Goal: Check status: Check status

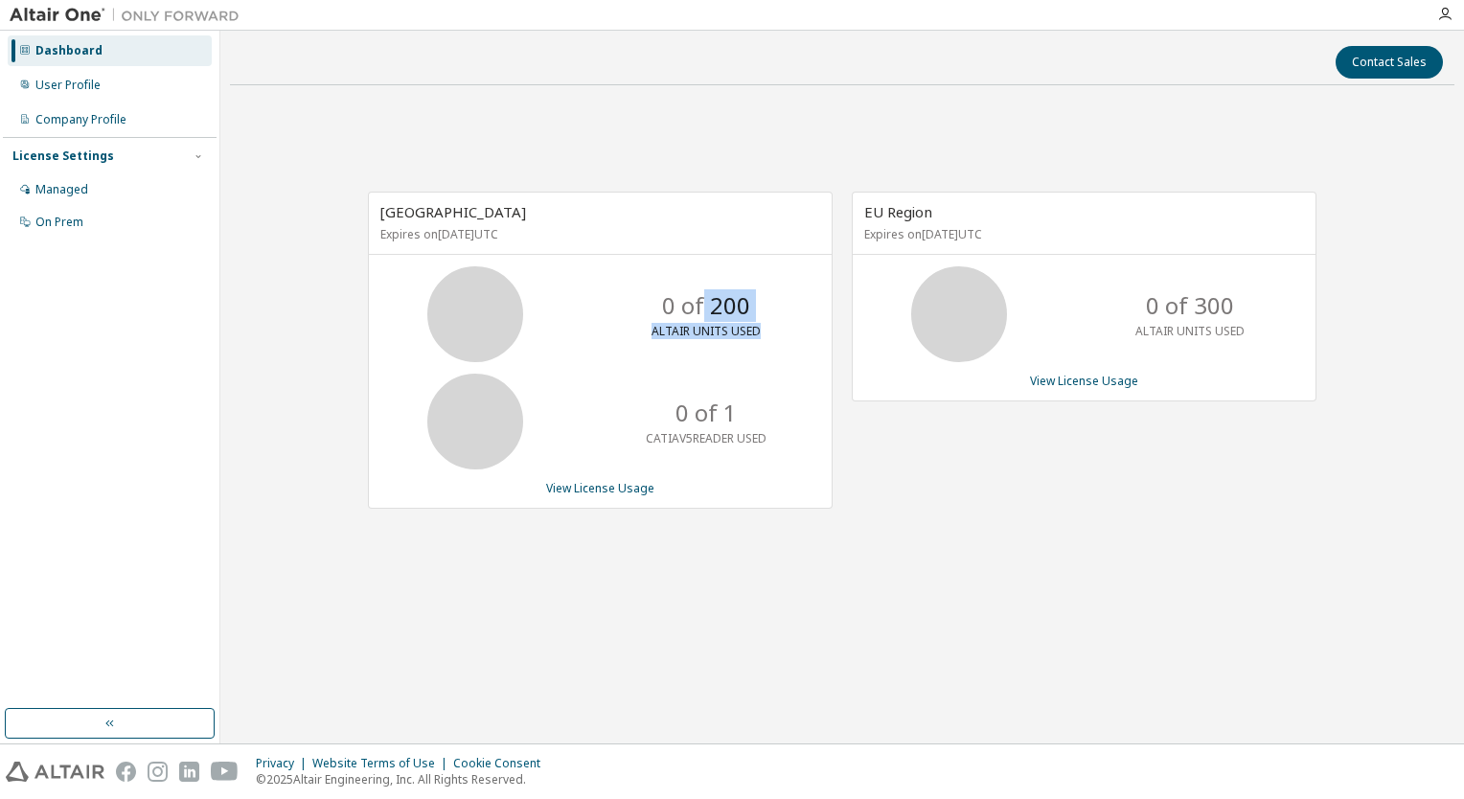
drag, startPoint x: 705, startPoint y: 297, endPoint x: 815, endPoint y: 305, distance: 110.4
click at [815, 305] on div "0 of 200 ALTAIR UNITS USED" at bounding box center [600, 314] width 463 height 96
click at [1125, 299] on div "0 of 300 ALTAIR UNITS USED" at bounding box center [1189, 314] width 153 height 96
click at [580, 483] on link "View License Usage" at bounding box center [600, 488] width 108 height 16
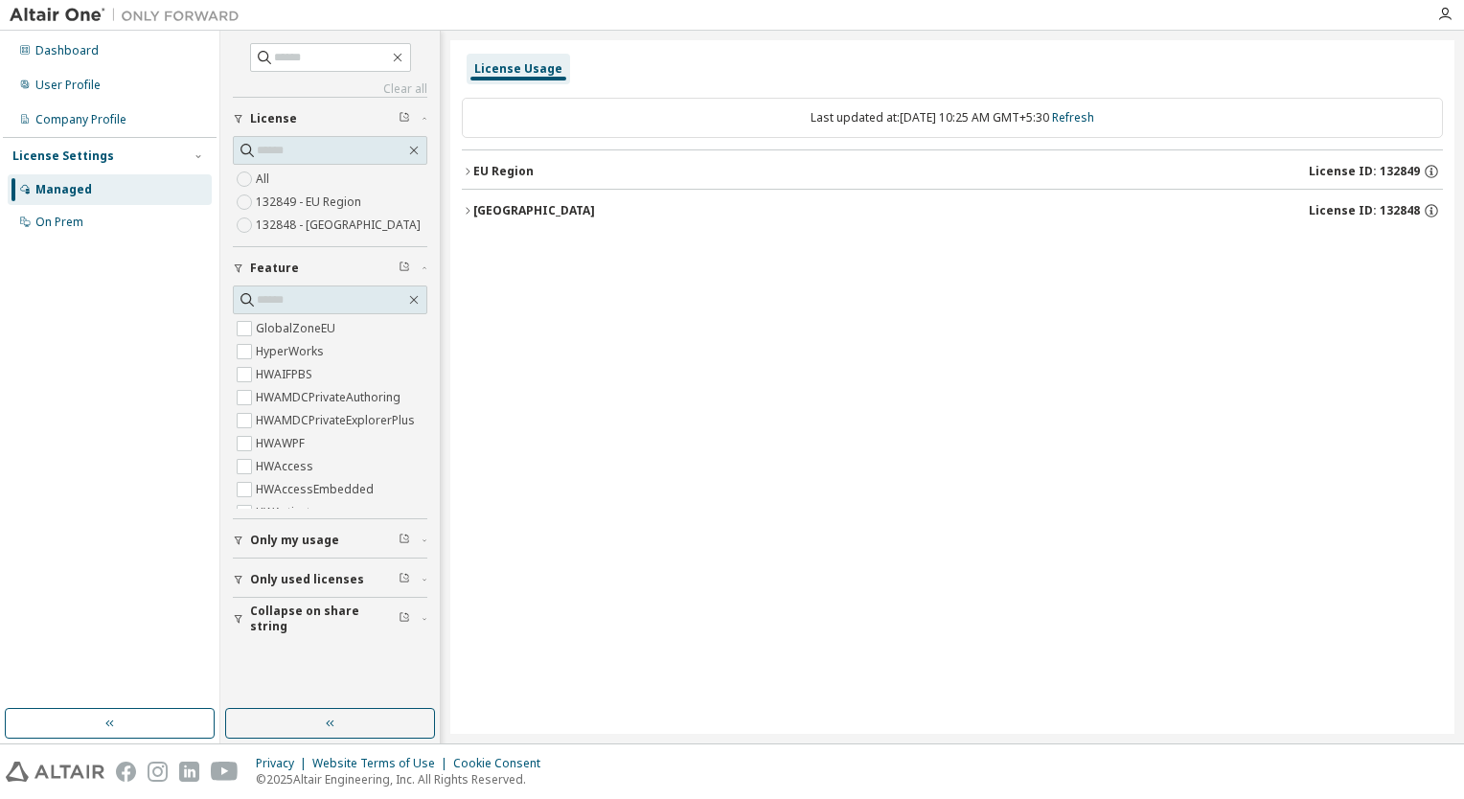
click at [469, 201] on button "Asia Region License ID: 132848" at bounding box center [952, 211] width 981 height 42
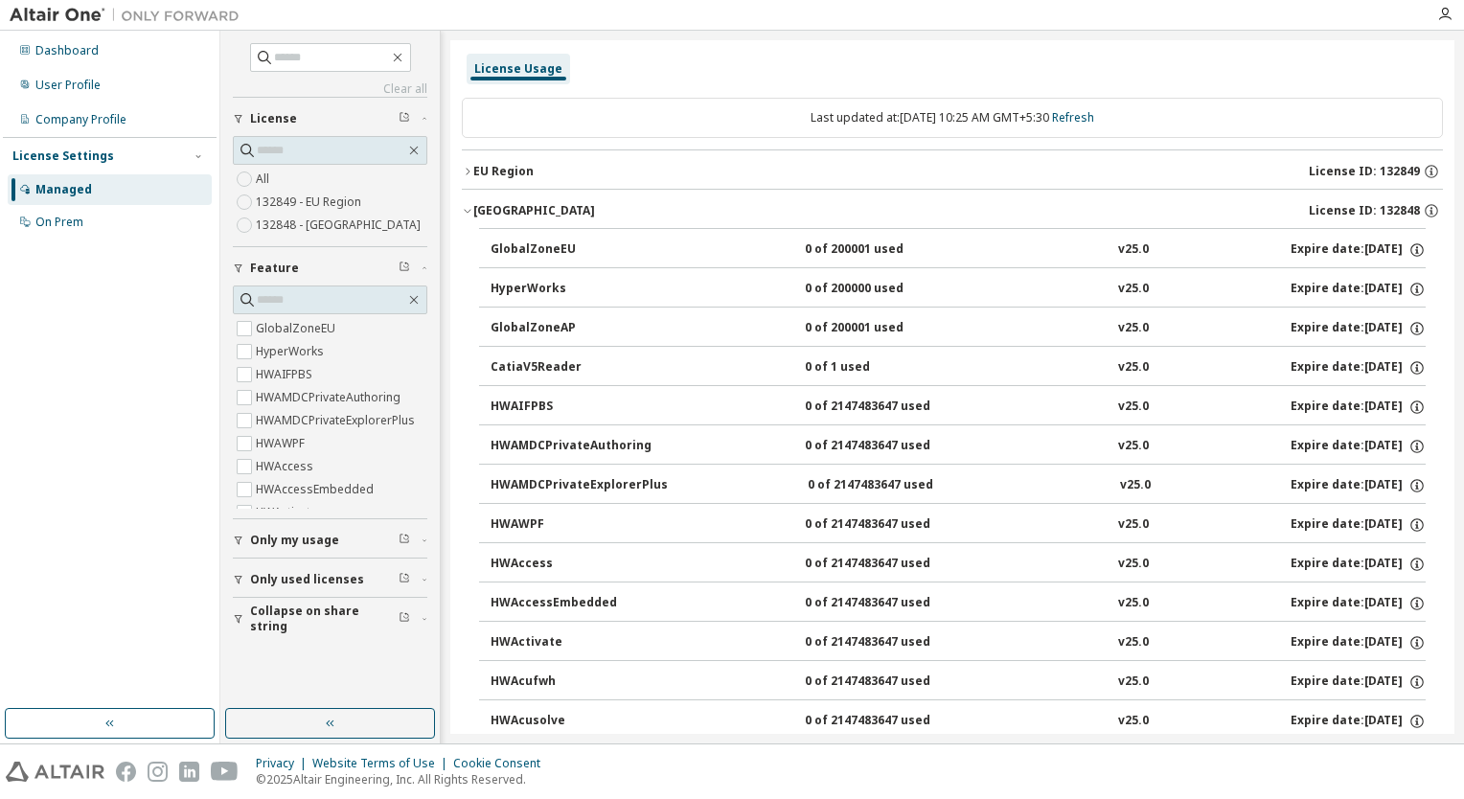
click at [464, 175] on icon "button" at bounding box center [467, 171] width 11 height 11
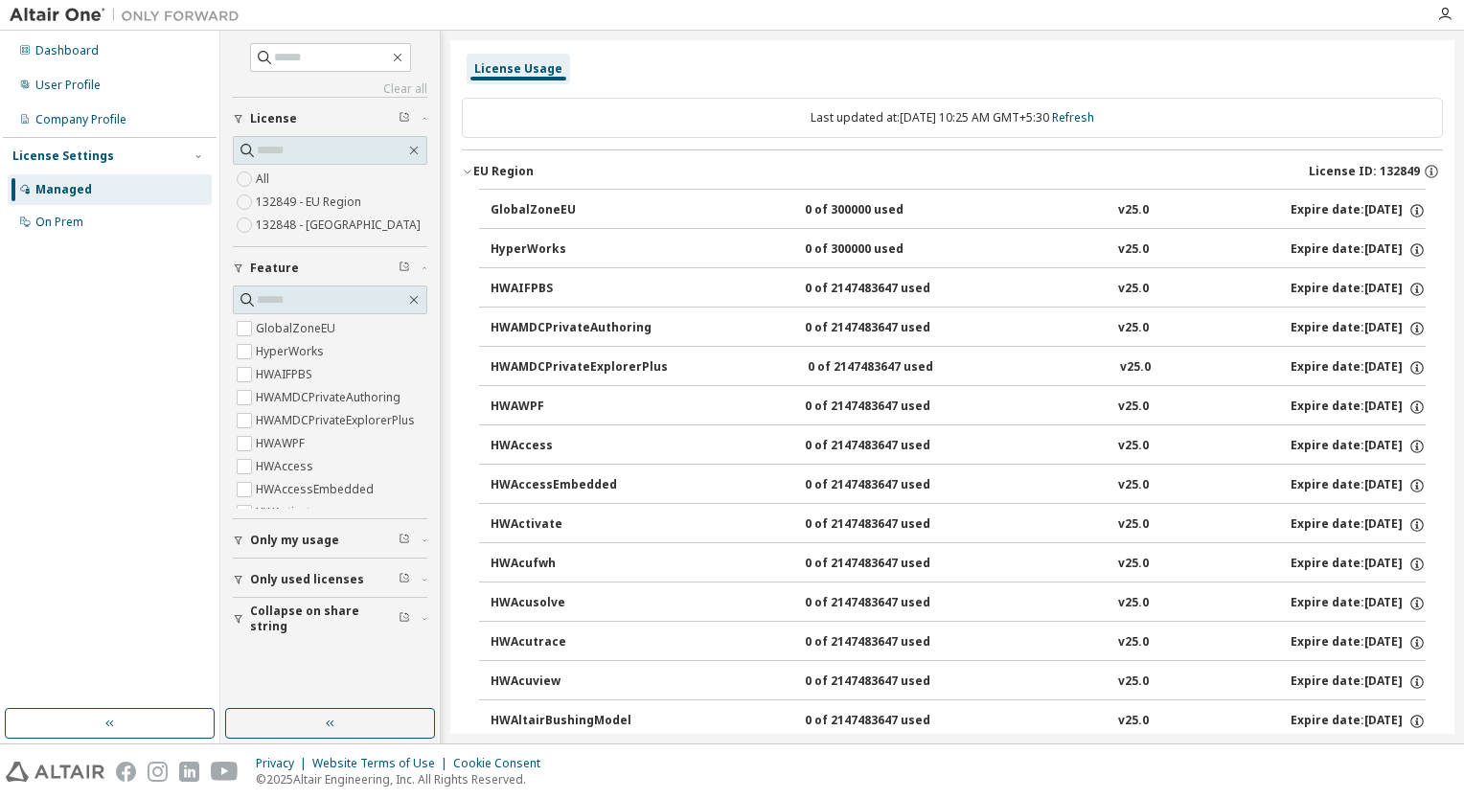
click at [239, 535] on icon "button" at bounding box center [238, 539] width 11 height 11
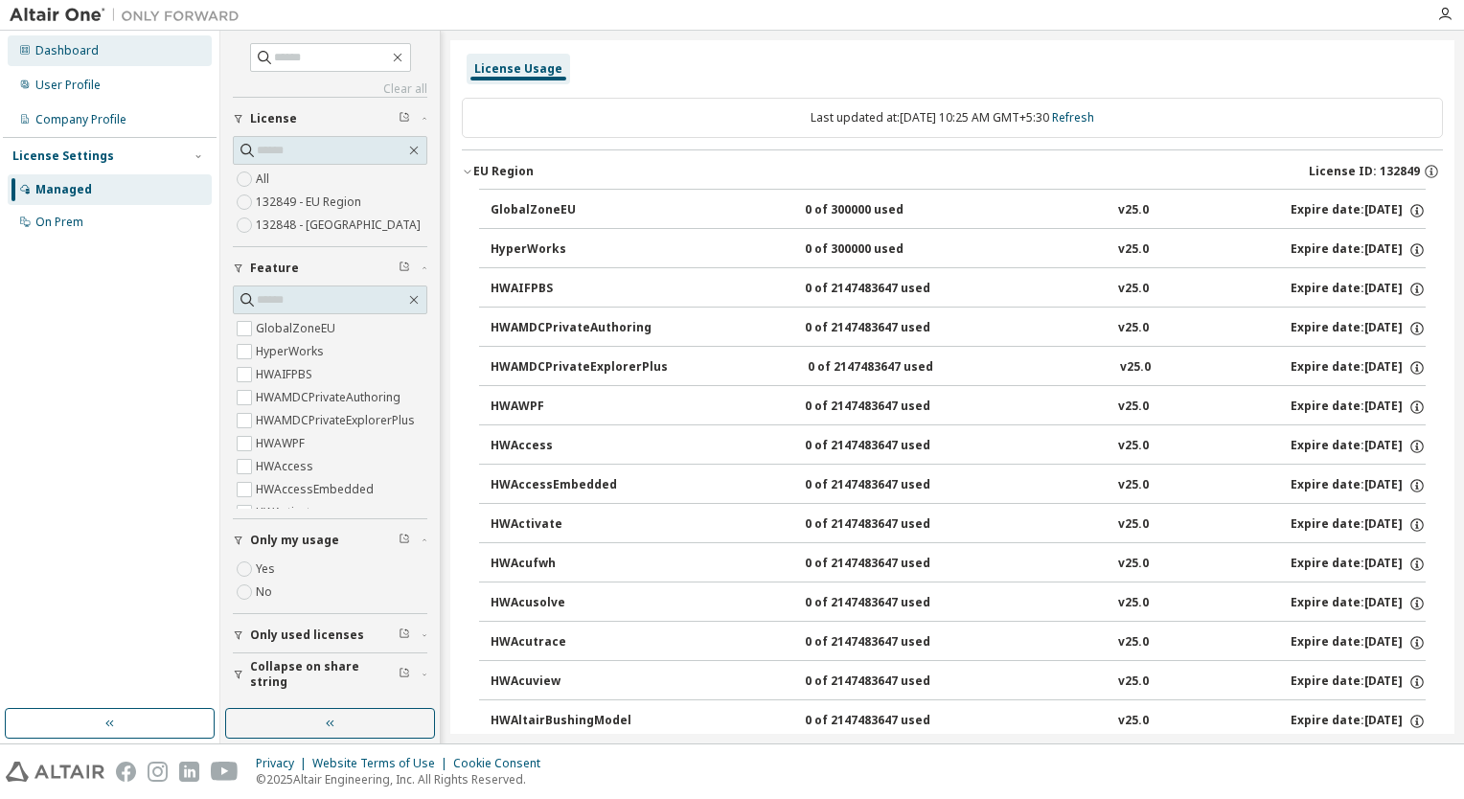
click at [50, 46] on div "Dashboard" at bounding box center [66, 50] width 63 height 15
